Goal: Find specific page/section: Find specific page/section

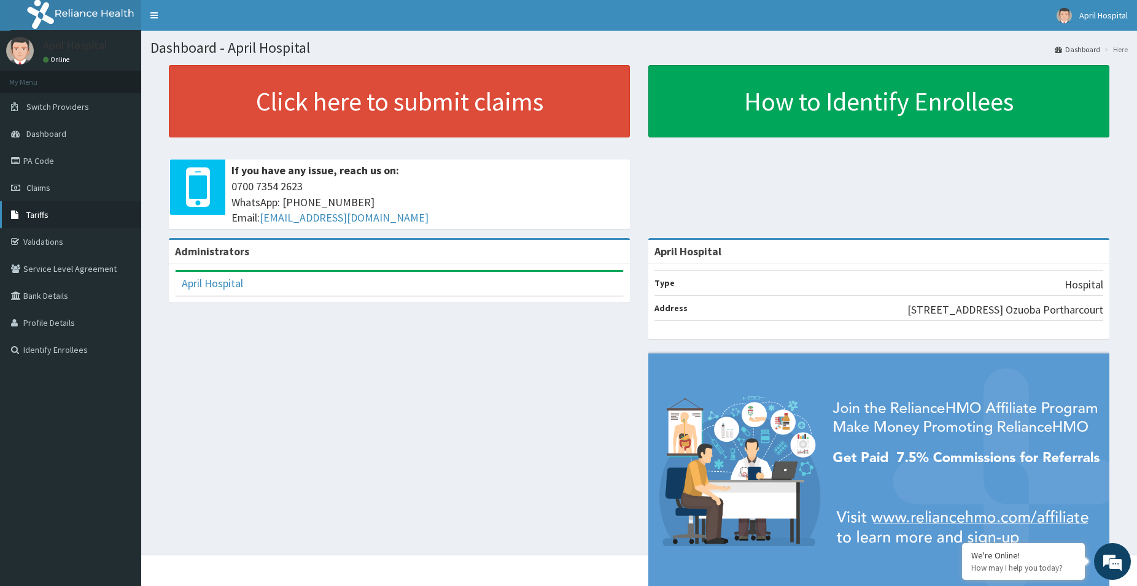
click at [49, 222] on link "Tariffs" at bounding box center [70, 214] width 141 height 27
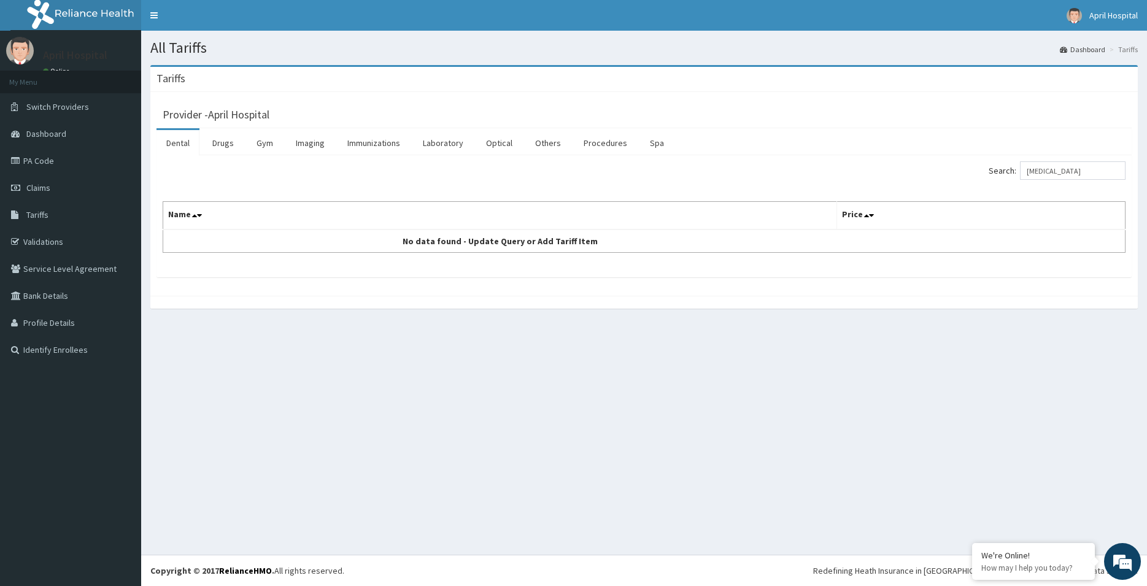
type input "GENOTYPE"
click at [434, 147] on link "Laboratory" at bounding box center [443, 143] width 60 height 26
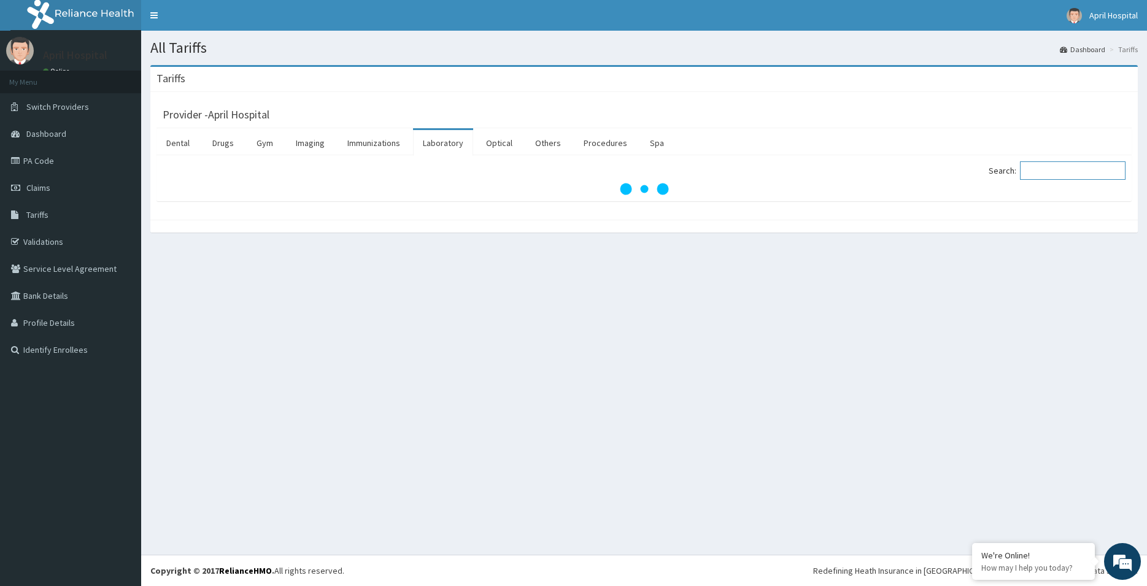
click at [1063, 171] on input "Search:" at bounding box center [1073, 170] width 106 height 18
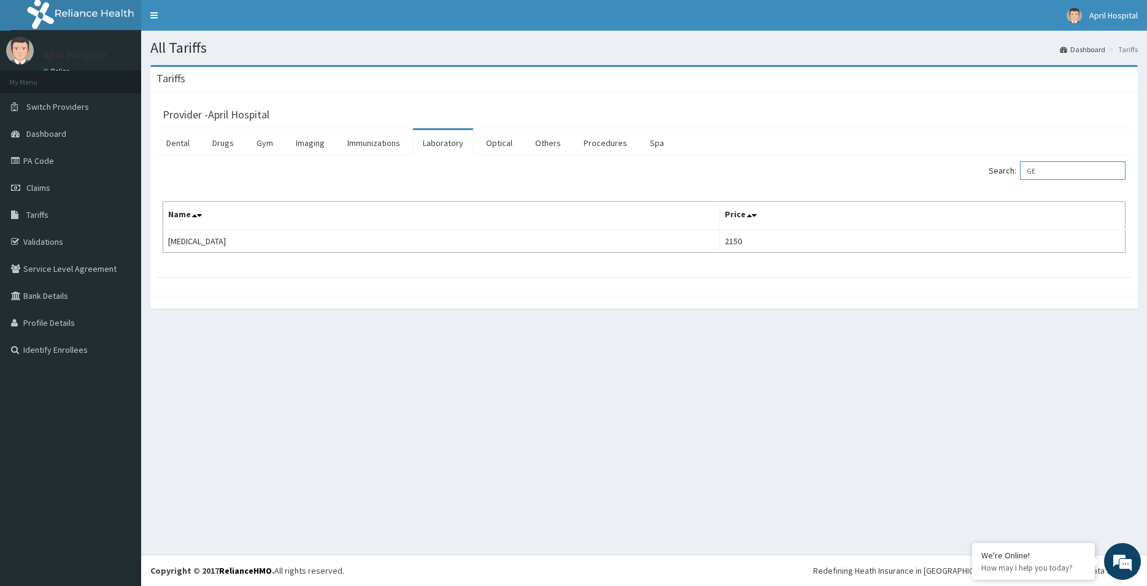
type input "G"
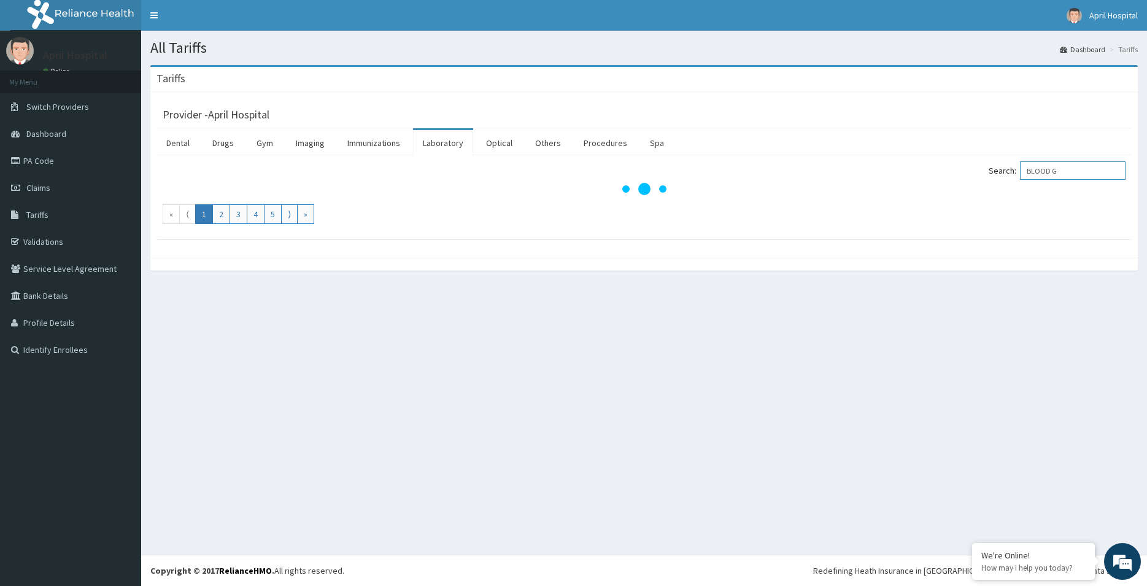
type input "BLOOD G"
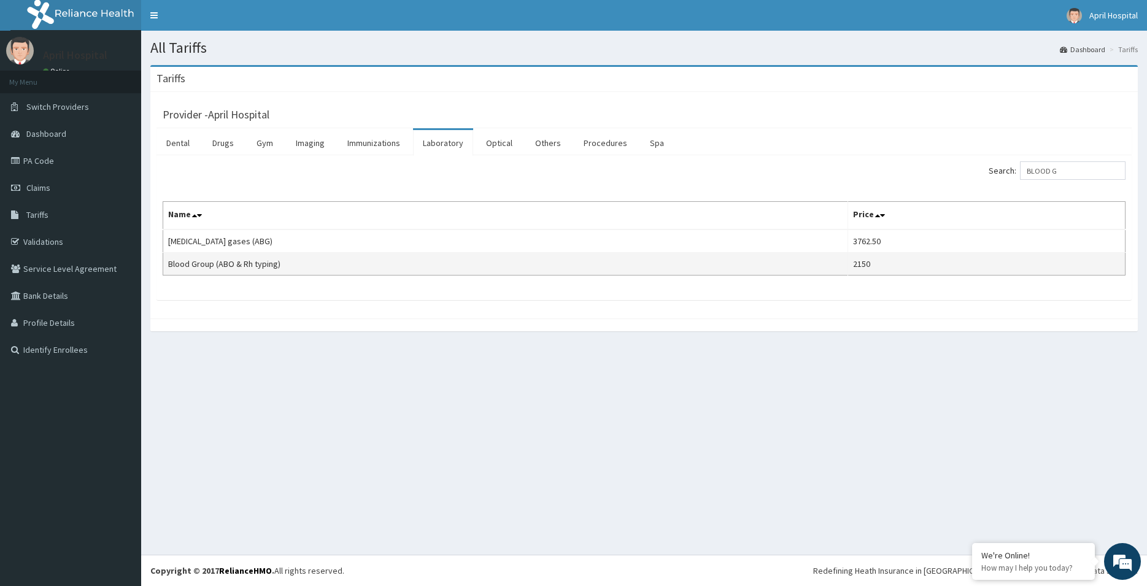
click at [409, 265] on td "Blood Group (ABO & Rh typing)" at bounding box center [505, 264] width 685 height 23
click at [42, 164] on link "PA Code" at bounding box center [70, 160] width 141 height 27
